Goal: Check status: Check status

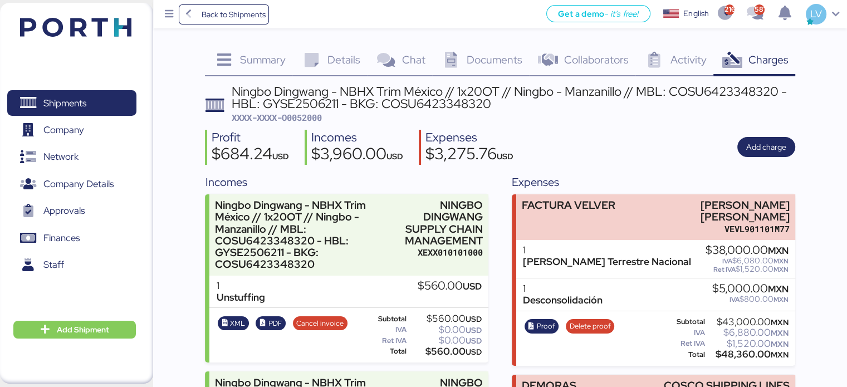
drag, startPoint x: 0, startPoint y: 0, endPoint x: 131, endPoint y: 28, distance: 134.4
click at [131, 28] on div "Shipments 0 Company 0 Network 0 Company Details 0 Approvals 0 Finances 0 Staff …" at bounding box center [76, 193] width 153 height 381
click at [129, 31] on img at bounding box center [75, 27] width 111 height 19
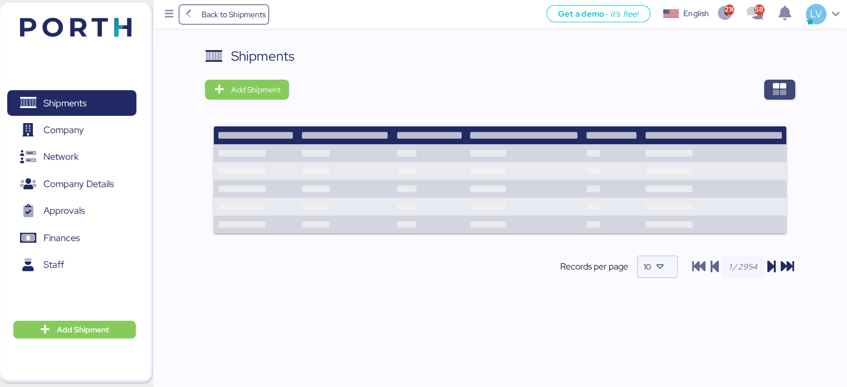
click at [770, 80] on span "button" at bounding box center [779, 90] width 31 height 20
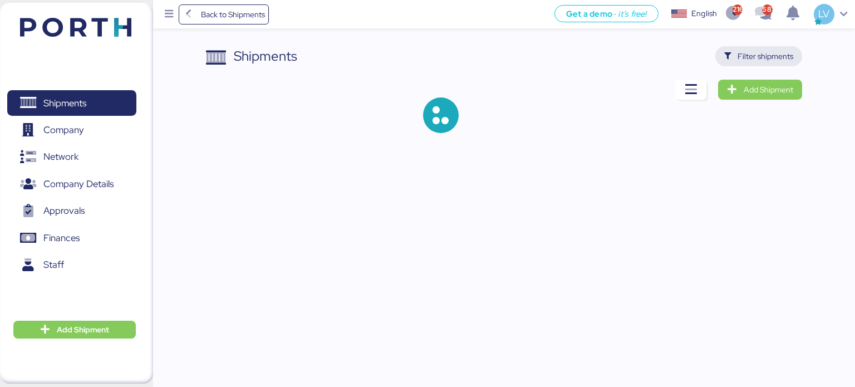
click at [761, 55] on span "Filter shipments" at bounding box center [766, 56] width 56 height 13
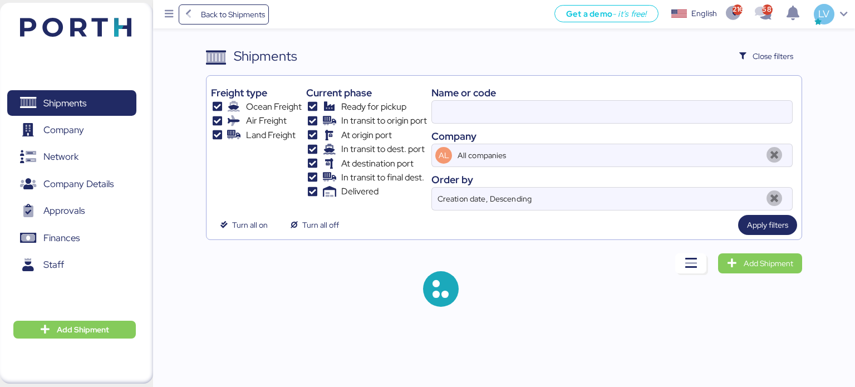
click at [617, 97] on div "Name or code" at bounding box center [612, 92] width 361 height 15
click at [610, 105] on input at bounding box center [612, 112] width 360 height 22
paste input "O0052014"
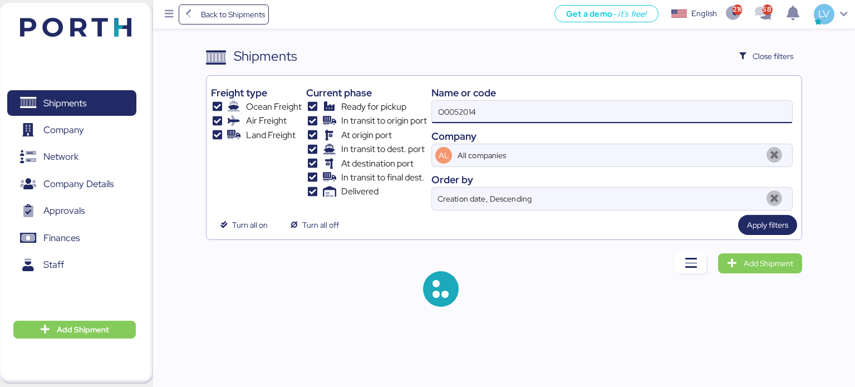
type input "O0052014"
click at [792, 227] on span "Apply filters" at bounding box center [767, 225] width 59 height 20
click at [791, 228] on span "Apply filters" at bounding box center [767, 225] width 59 height 20
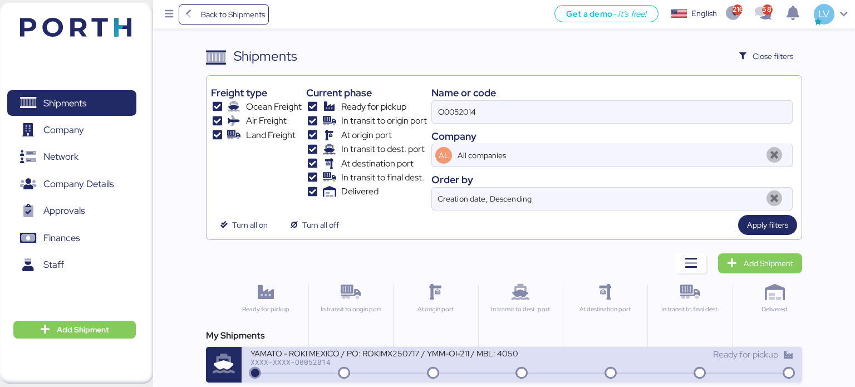
click at [376, 350] on div "YAMATO - ROKI MEXICO / PO: ROKIMX250717 / YMM-OI-211 / MBL: 40500428417 / HBL: …" at bounding box center [384, 352] width 267 height 9
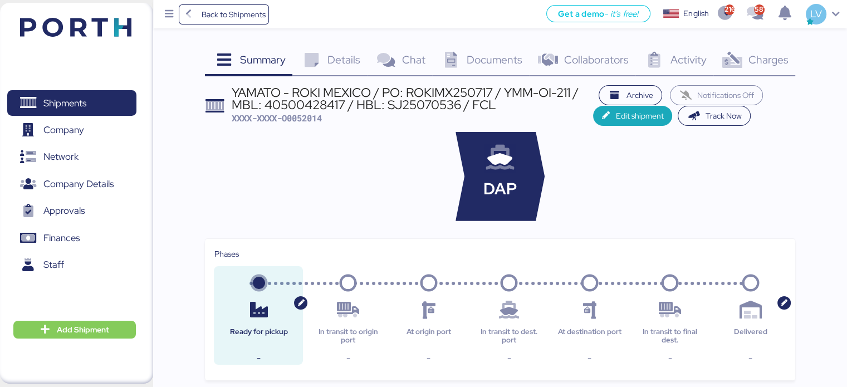
click at [513, 58] on span "Documents" at bounding box center [495, 59] width 56 height 14
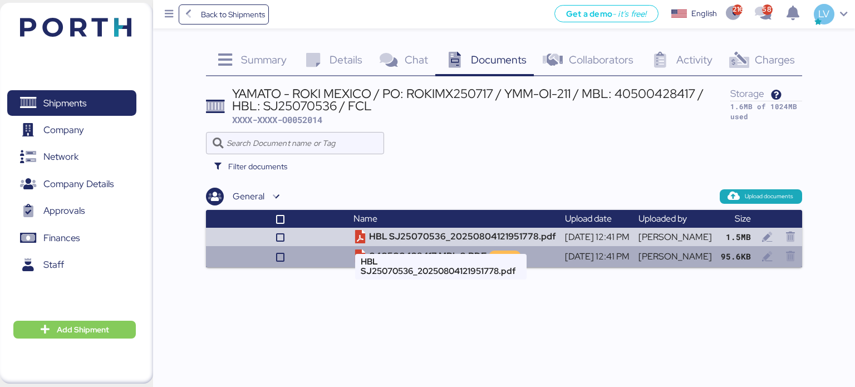
click at [441, 252] on td "040500428417 MBL 0.PDF private" at bounding box center [455, 256] width 212 height 21
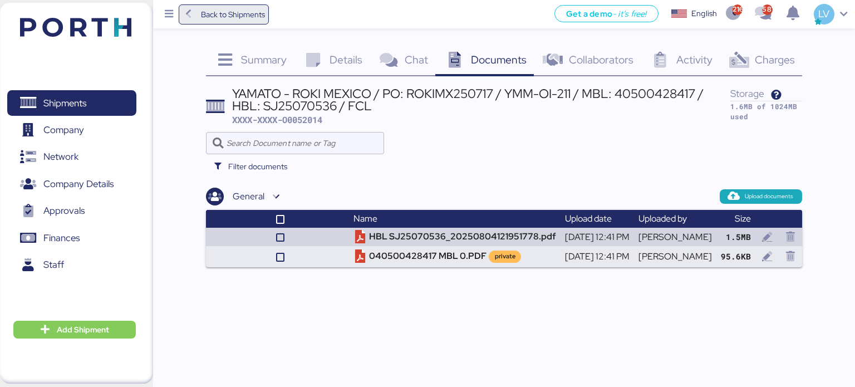
click at [242, 10] on span "Back to Shipments" at bounding box center [233, 14] width 64 height 13
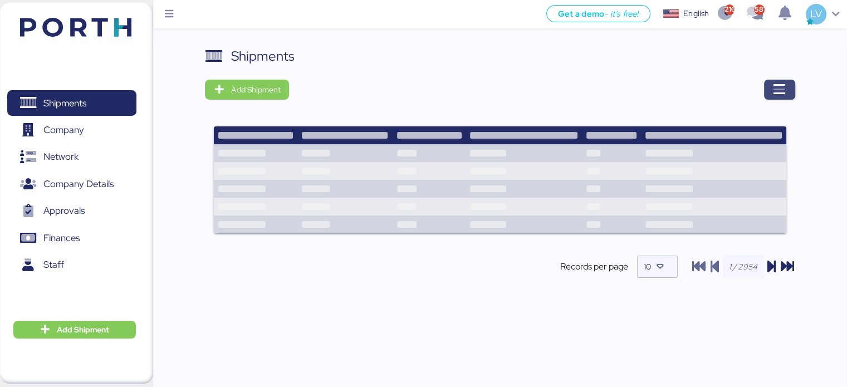
click at [777, 89] on icon "button" at bounding box center [779, 89] width 13 height 13
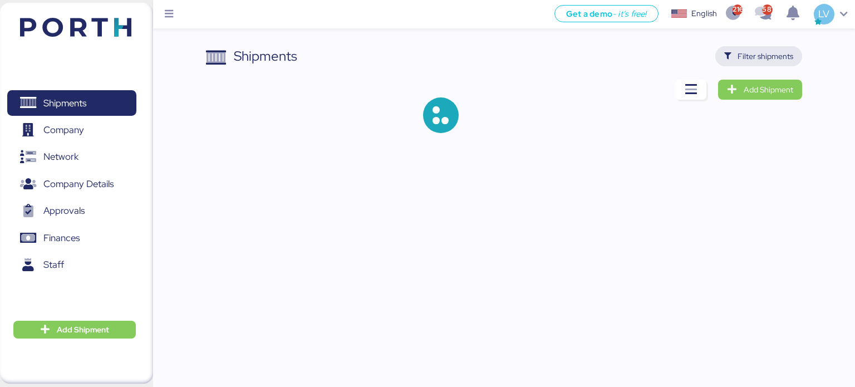
click at [765, 52] on span "Filter shipments" at bounding box center [766, 56] width 56 height 13
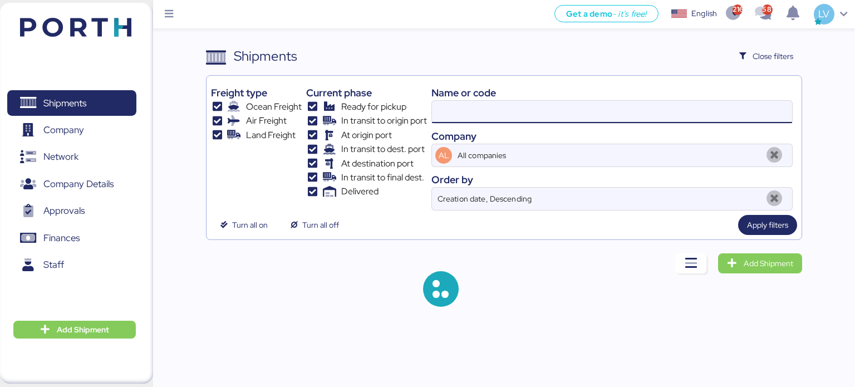
click at [656, 115] on input at bounding box center [612, 112] width 360 height 22
paste input "TAOZLO11722"
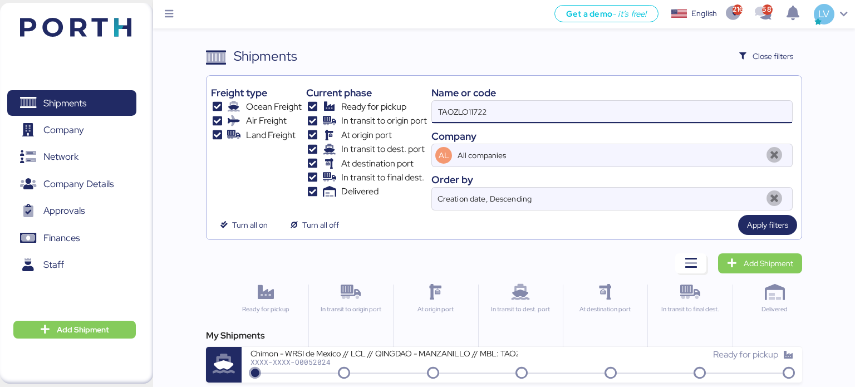
click at [472, 110] on input "TAOZLO11722" at bounding box center [612, 112] width 360 height 22
paste input "O0052024"
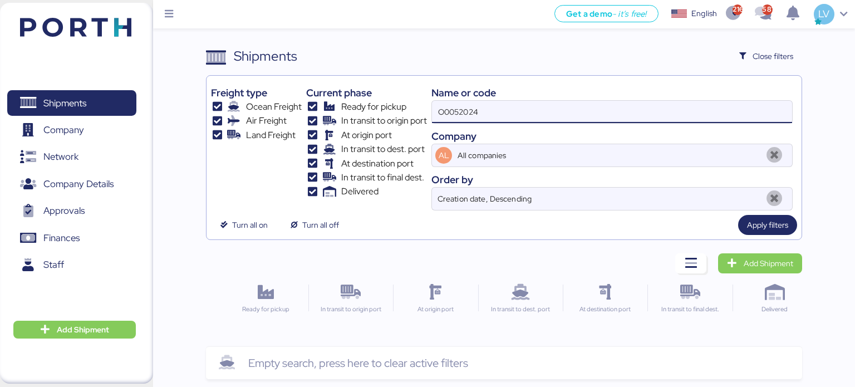
type input "O0052024"
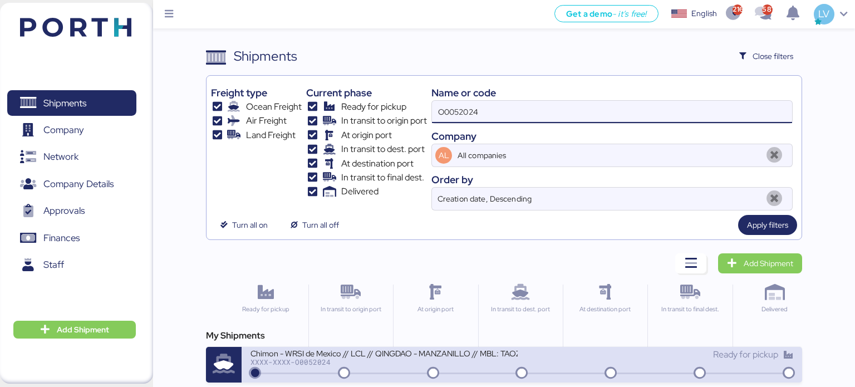
click at [334, 358] on div "XXXX-XXXX-O0052024" at bounding box center [384, 362] width 267 height 8
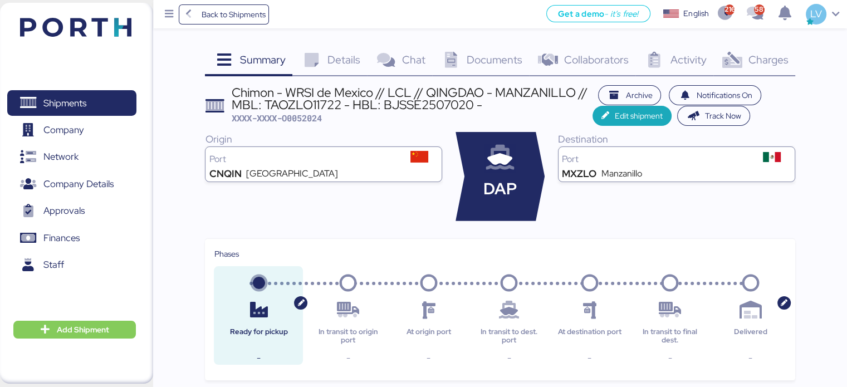
click at [777, 60] on span "Charges" at bounding box center [768, 59] width 40 height 14
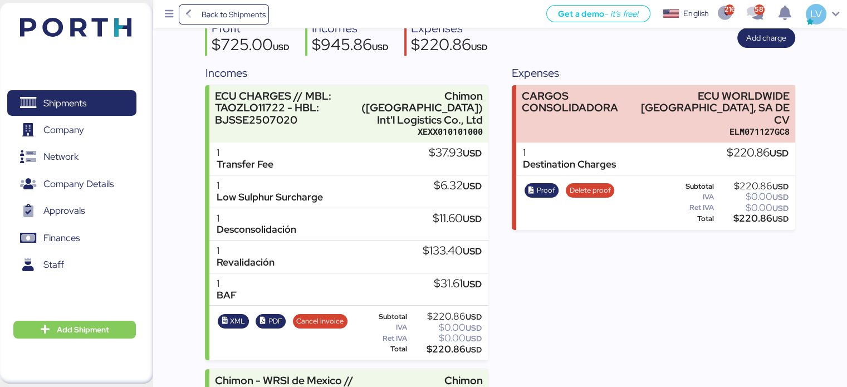
scroll to position [116, 0]
